Goal: Task Accomplishment & Management: Use online tool/utility

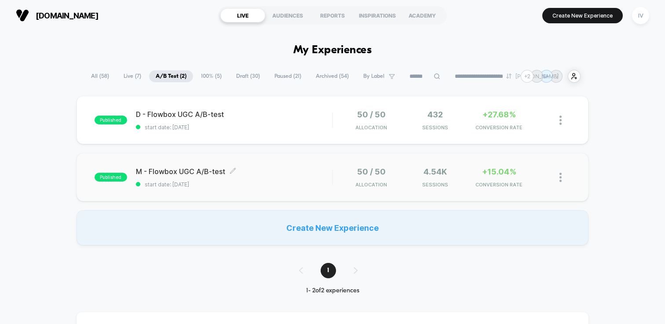
click at [292, 176] on div "M - Flowbox UGC A/B-test Click to edit experience details Click to edit experie…" at bounding box center [234, 177] width 196 height 21
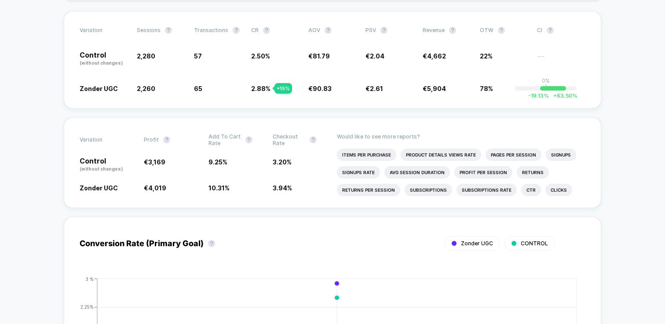
scroll to position [164, 0]
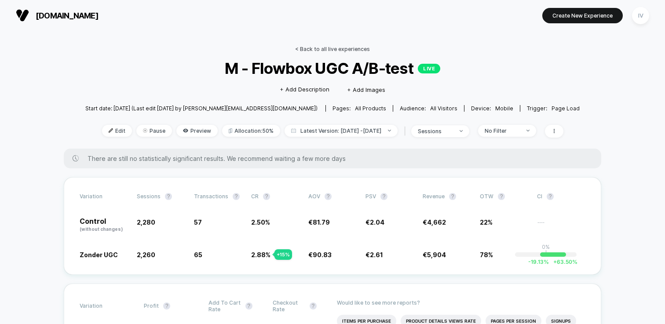
click at [321, 47] on link "< Back to all live experiences" at bounding box center [332, 49] width 75 height 7
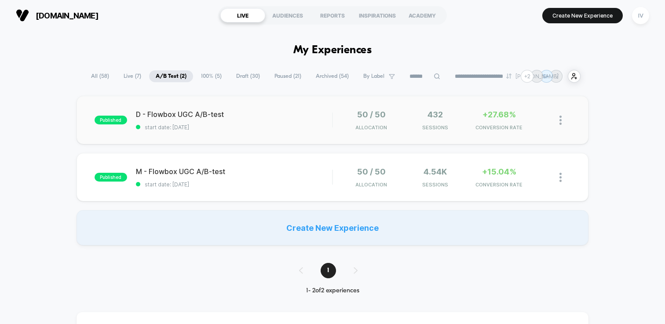
click at [266, 126] on span "start date: [DATE]" at bounding box center [234, 127] width 196 height 7
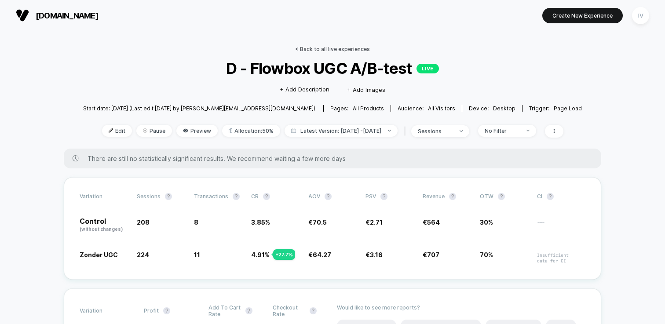
click at [328, 47] on link "< Back to all live experiences" at bounding box center [332, 49] width 75 height 7
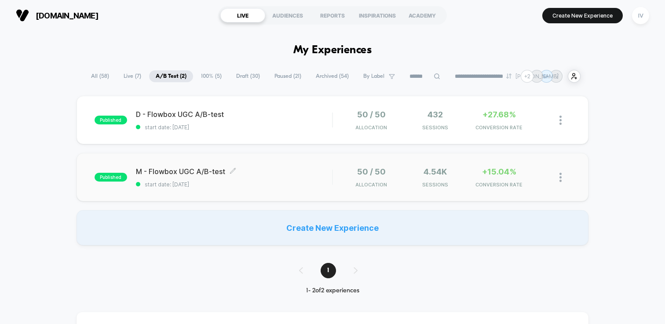
click at [263, 179] on div "M - Flowbox UGC A/B-test Click to edit experience details Click to edit experie…" at bounding box center [234, 177] width 196 height 21
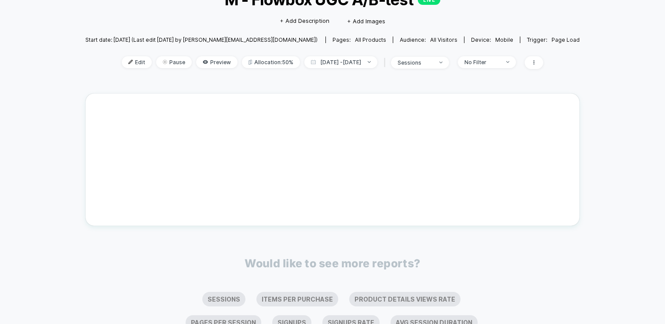
scroll to position [73, 0]
